Goal: Information Seeking & Learning: Find specific fact

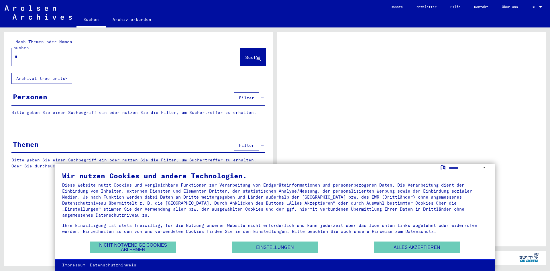
type input "**"
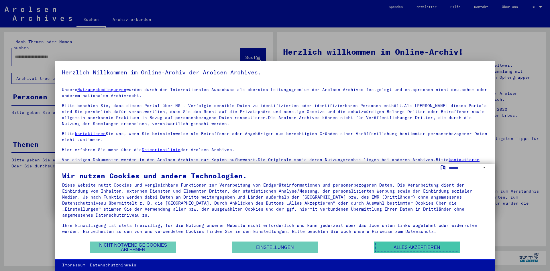
click at [439, 248] on button "Alles akzeptieren" at bounding box center [417, 248] width 86 height 12
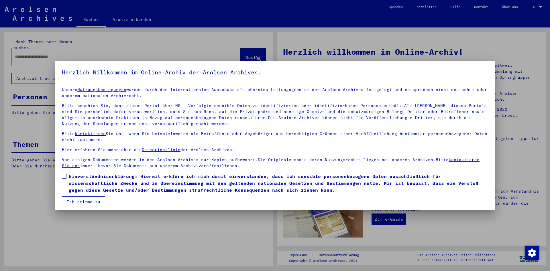
click at [81, 205] on button "Ich stimme zu" at bounding box center [83, 202] width 43 height 11
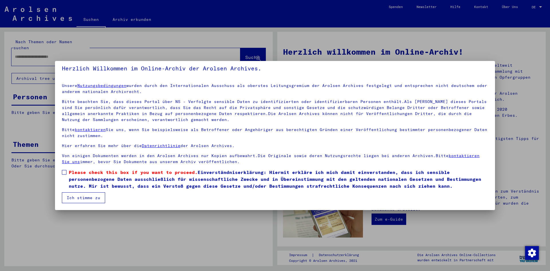
click at [65, 172] on span at bounding box center [64, 172] width 5 height 5
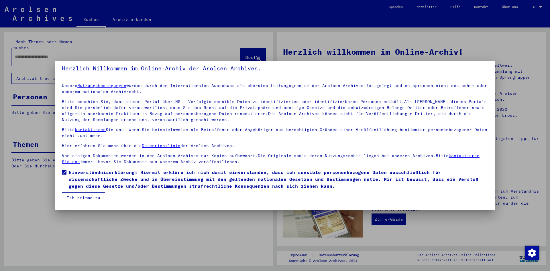
click at [83, 193] on mat-checkbox "Einverständniserklärung: Hiermit erkläre ich mich damit einverstanden, dass ich…" at bounding box center [275, 180] width 426 height 23
click at [94, 194] on button "Ich stimme zu" at bounding box center [83, 198] width 43 height 11
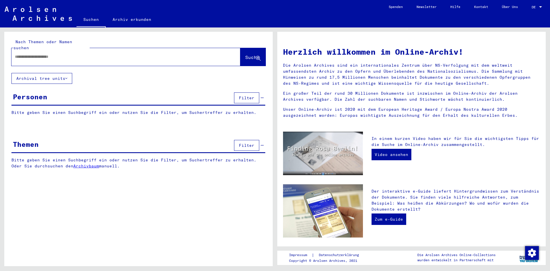
click at [40, 58] on div at bounding box center [125, 57] width 229 height 18
click at [43, 54] on input "text" at bounding box center [119, 57] width 208 height 6
click at [250, 54] on span "Suche" at bounding box center [252, 57] width 14 height 6
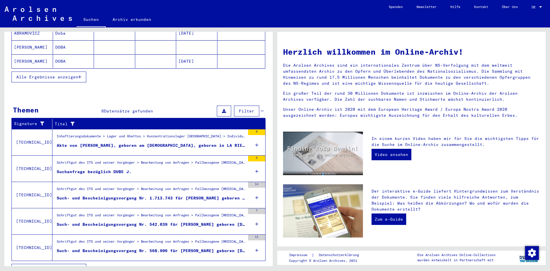
scroll to position [129, 0]
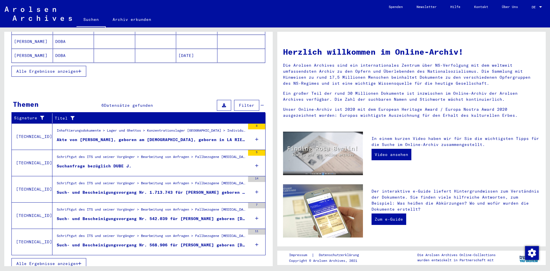
click at [120, 163] on div "Suchanfrage bezüglich DUBE J." at bounding box center [94, 166] width 75 height 6
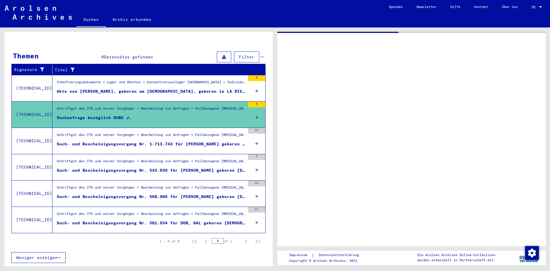
scroll to position [68, 0]
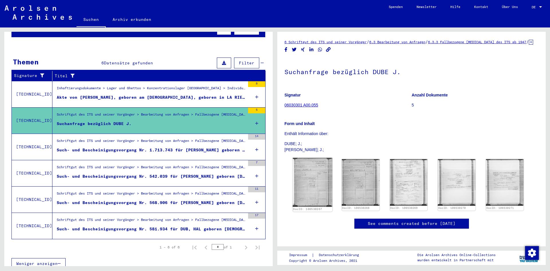
click at [309, 175] on img at bounding box center [313, 182] width 40 height 49
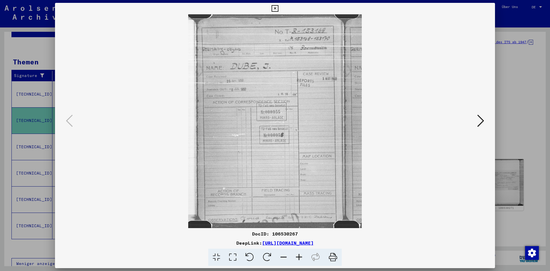
click at [479, 125] on icon at bounding box center [480, 121] width 7 height 14
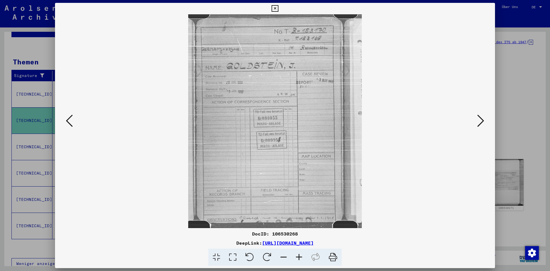
click at [484, 120] on icon at bounding box center [480, 121] width 7 height 14
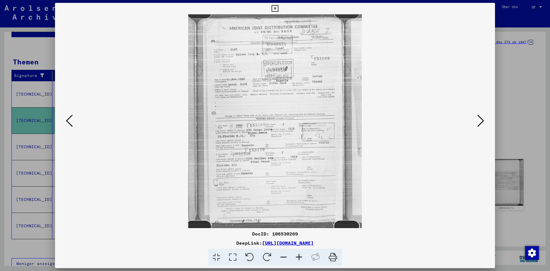
click at [484, 120] on icon at bounding box center [480, 121] width 7 height 14
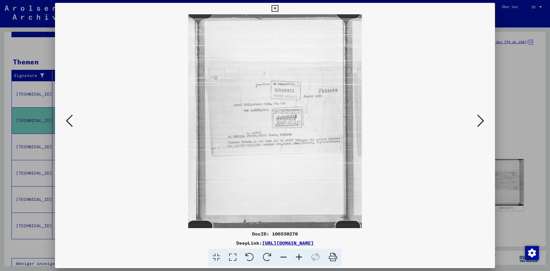
click at [484, 120] on icon at bounding box center [480, 121] width 7 height 14
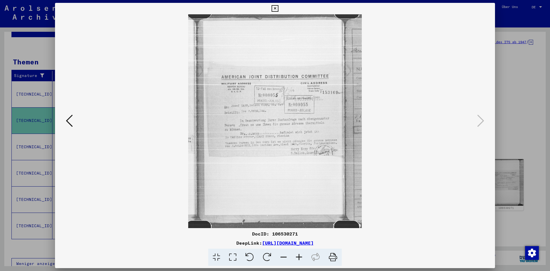
click at [278, 7] on icon at bounding box center [275, 8] width 7 height 7
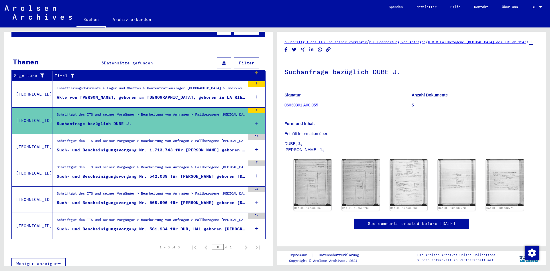
scroll to position [0, 0]
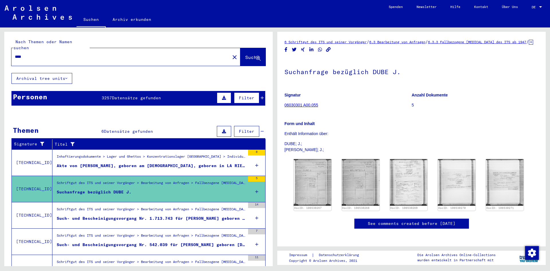
drag, startPoint x: 45, startPoint y: 51, endPoint x: 15, endPoint y: 54, distance: 29.9
click at [15, 54] on input "****" at bounding box center [121, 57] width 212 height 6
type input "**********"
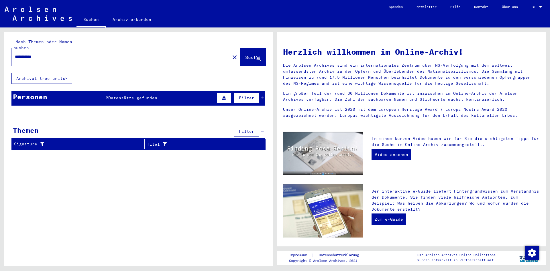
click at [248, 54] on span "Suche" at bounding box center [252, 57] width 14 height 6
click at [136, 95] on span "Datensätze gefunden" at bounding box center [132, 97] width 49 height 5
